Goal: Information Seeking & Learning: Learn about a topic

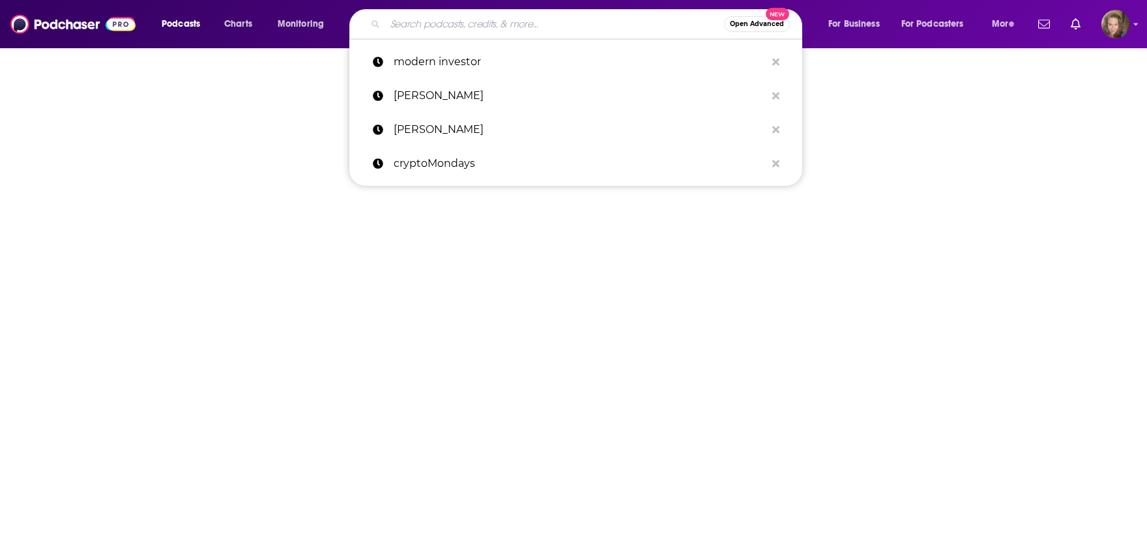
scroll to position [1720, 0]
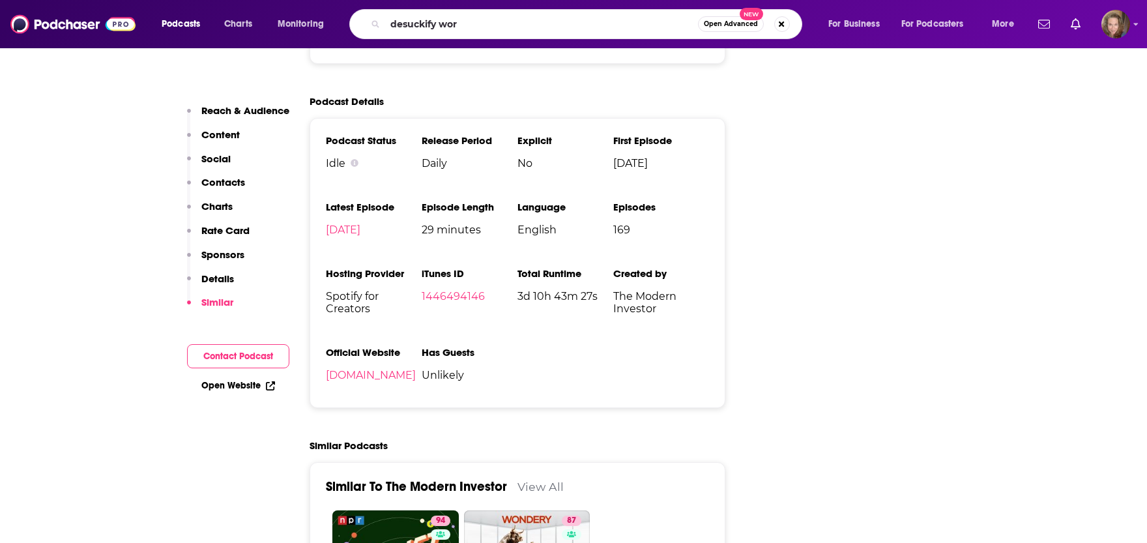
type input "desuckify work"
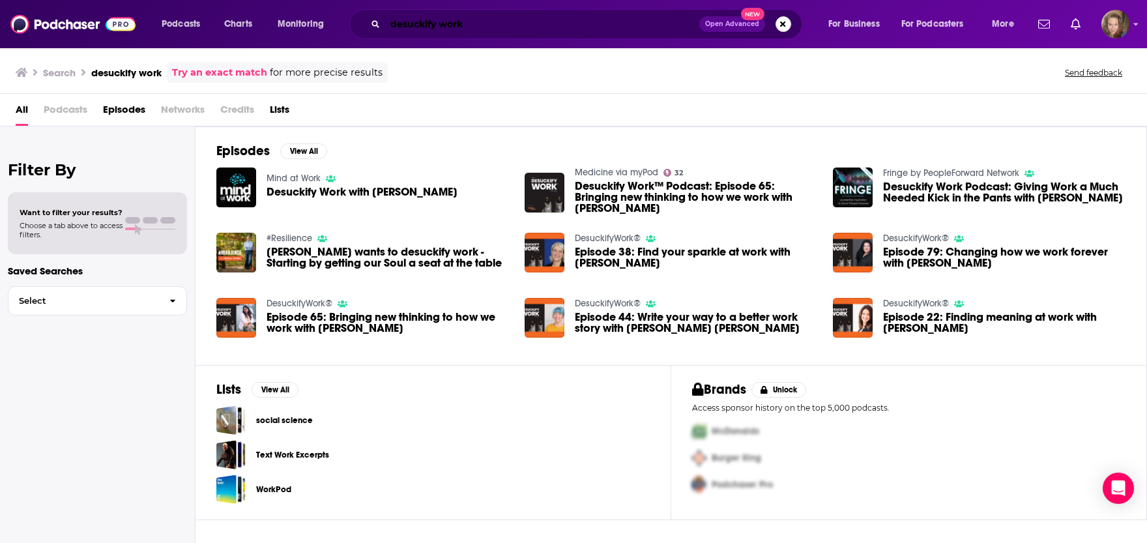
click at [454, 20] on input "desuckify work" at bounding box center [542, 24] width 314 height 21
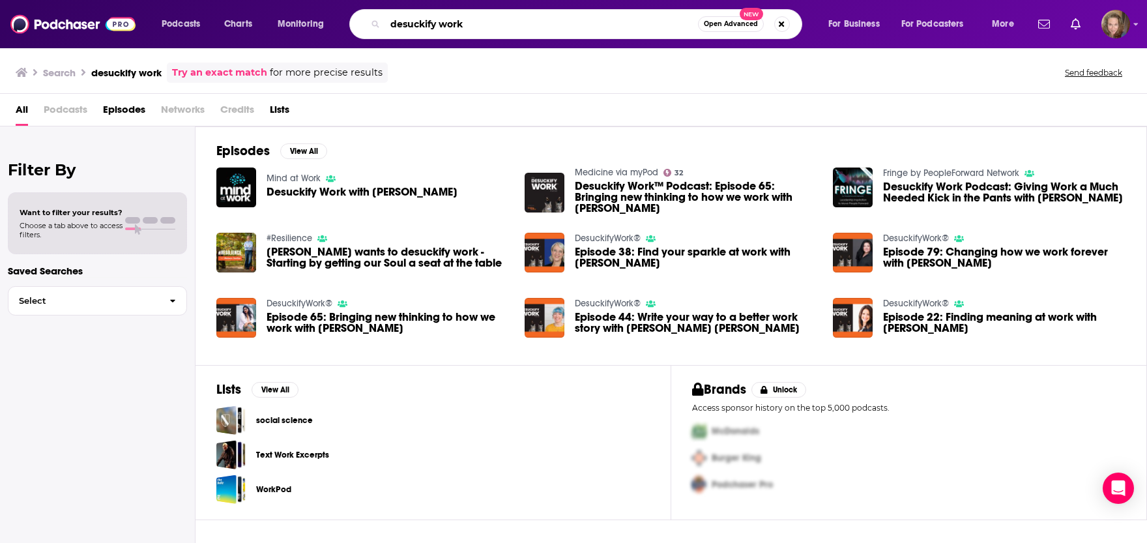
click at [454, 20] on input "desuckify work" at bounding box center [541, 24] width 313 height 21
type input "desuckify"
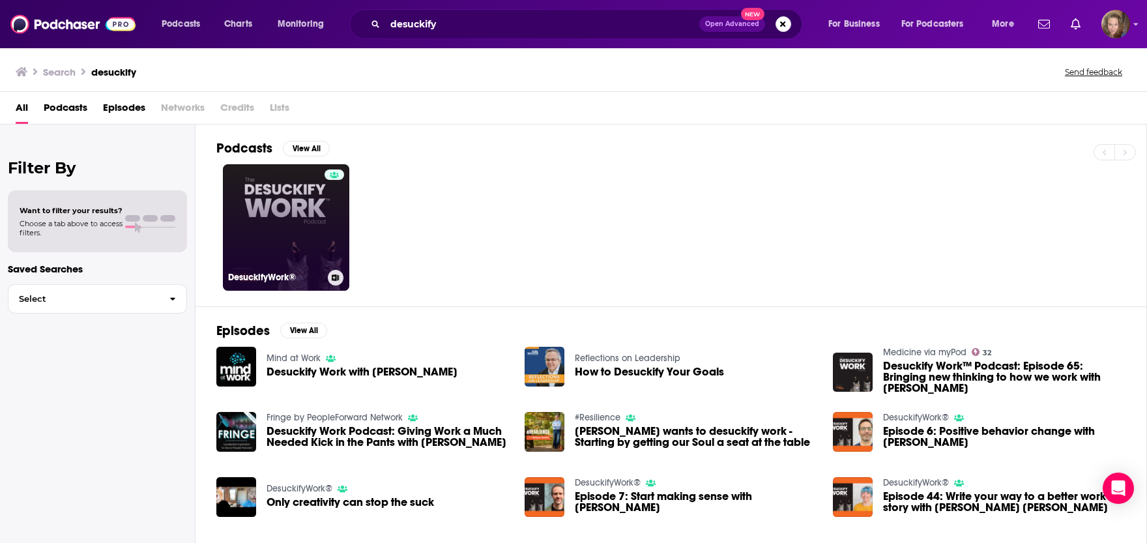
click at [282, 207] on link "DesuckifyWork®" at bounding box center [286, 227] width 126 height 126
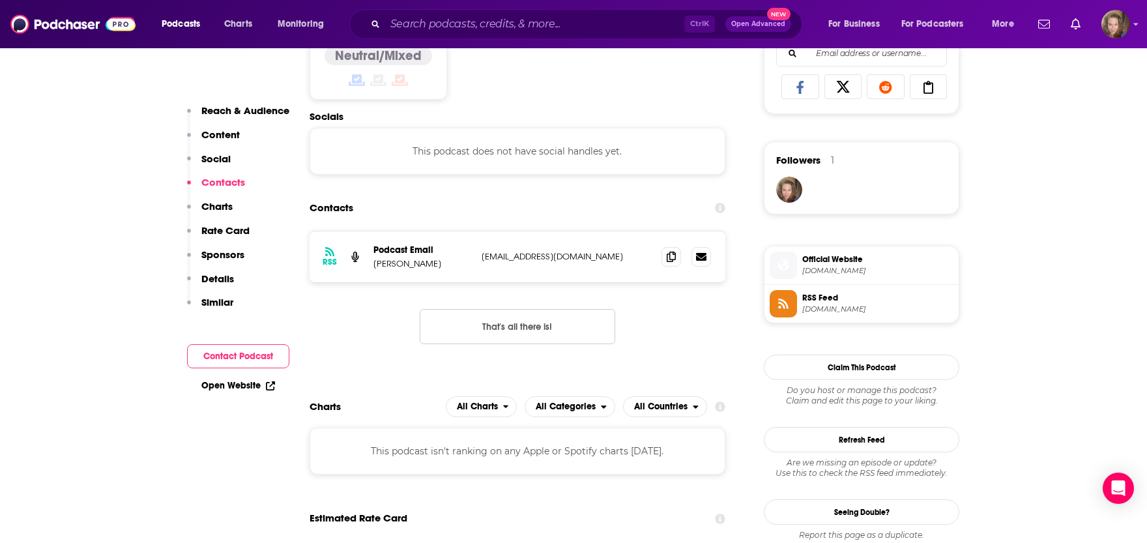
scroll to position [1433, 0]
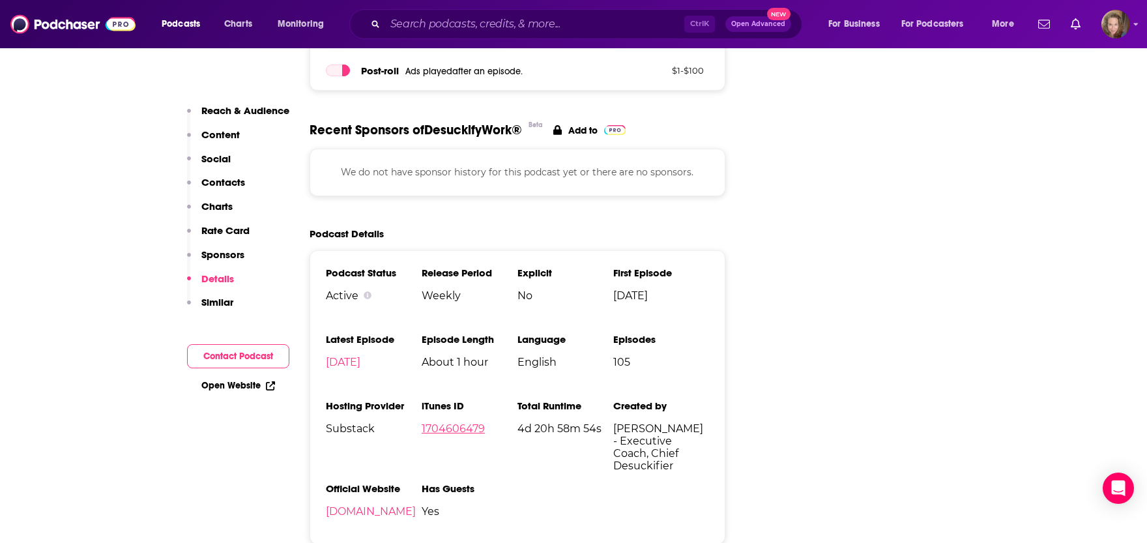
click at [464, 423] on link "1704606479" at bounding box center [453, 428] width 63 height 12
